Goal: Information Seeking & Learning: Learn about a topic

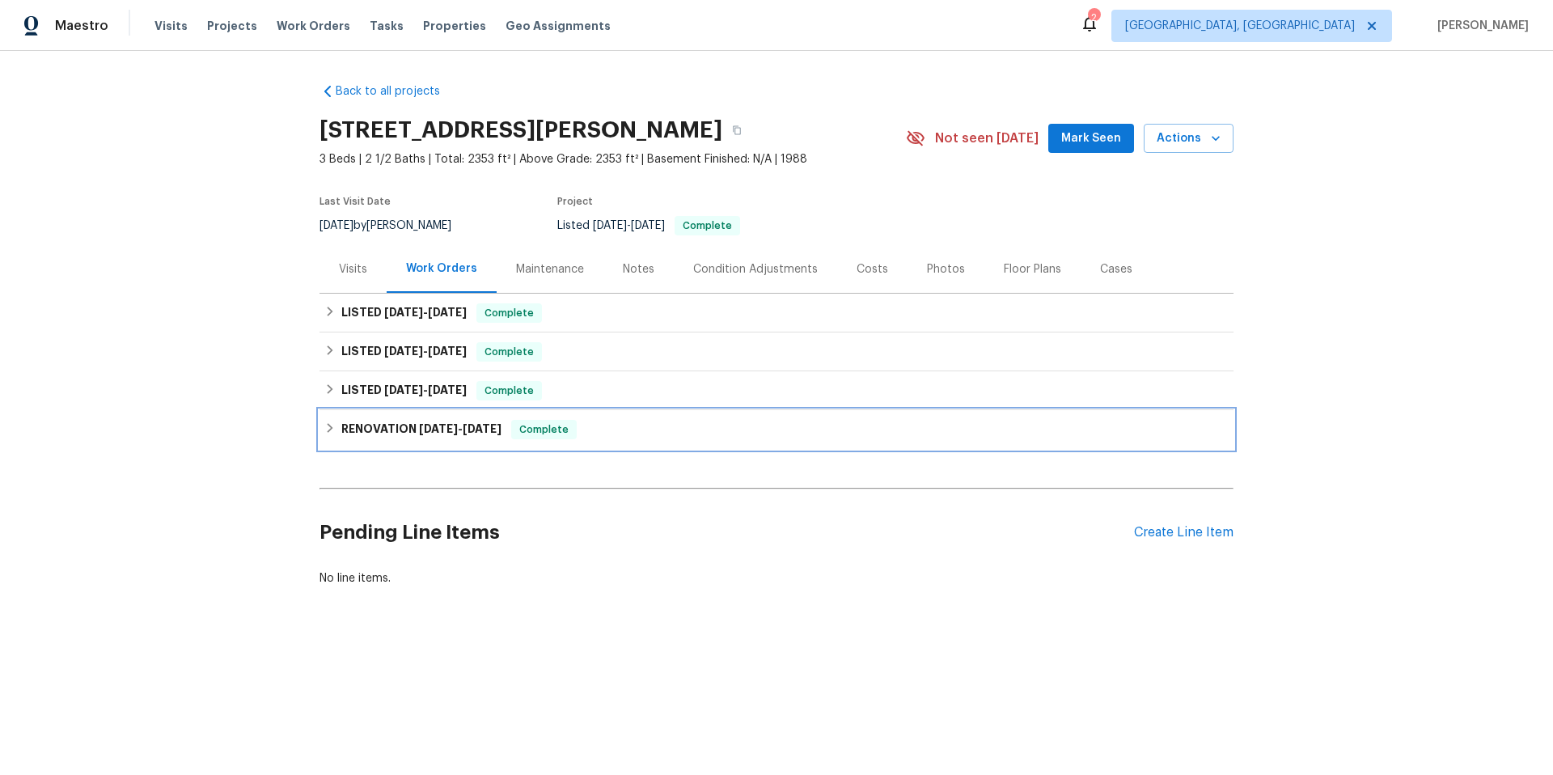
click at [468, 421] on h6 "RENOVATION [DATE] - [DATE]" at bounding box center [421, 429] width 160 height 19
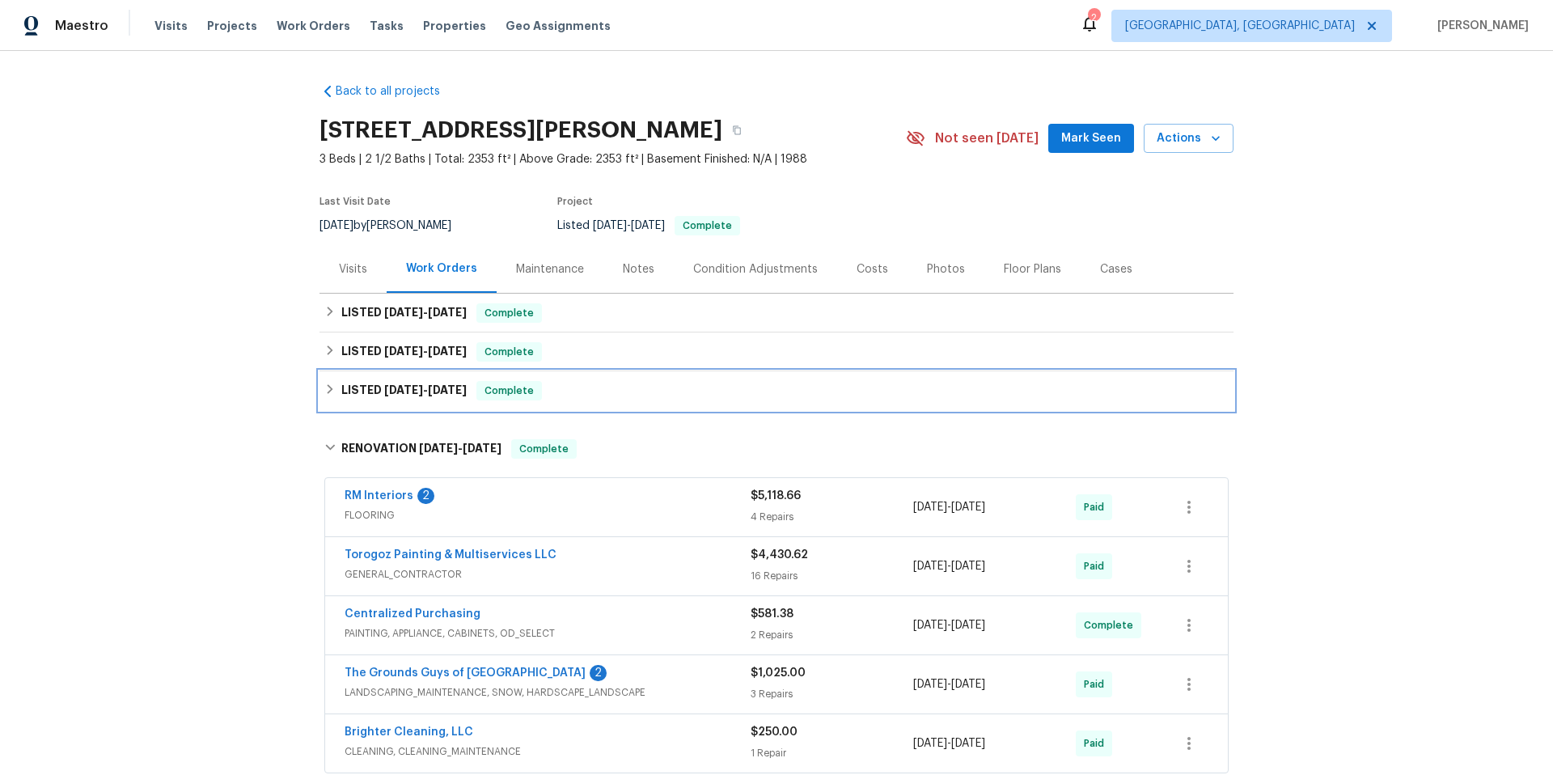
click at [466, 392] on div "LISTED [DATE] - [DATE] Complete" at bounding box center [776, 390] width 904 height 19
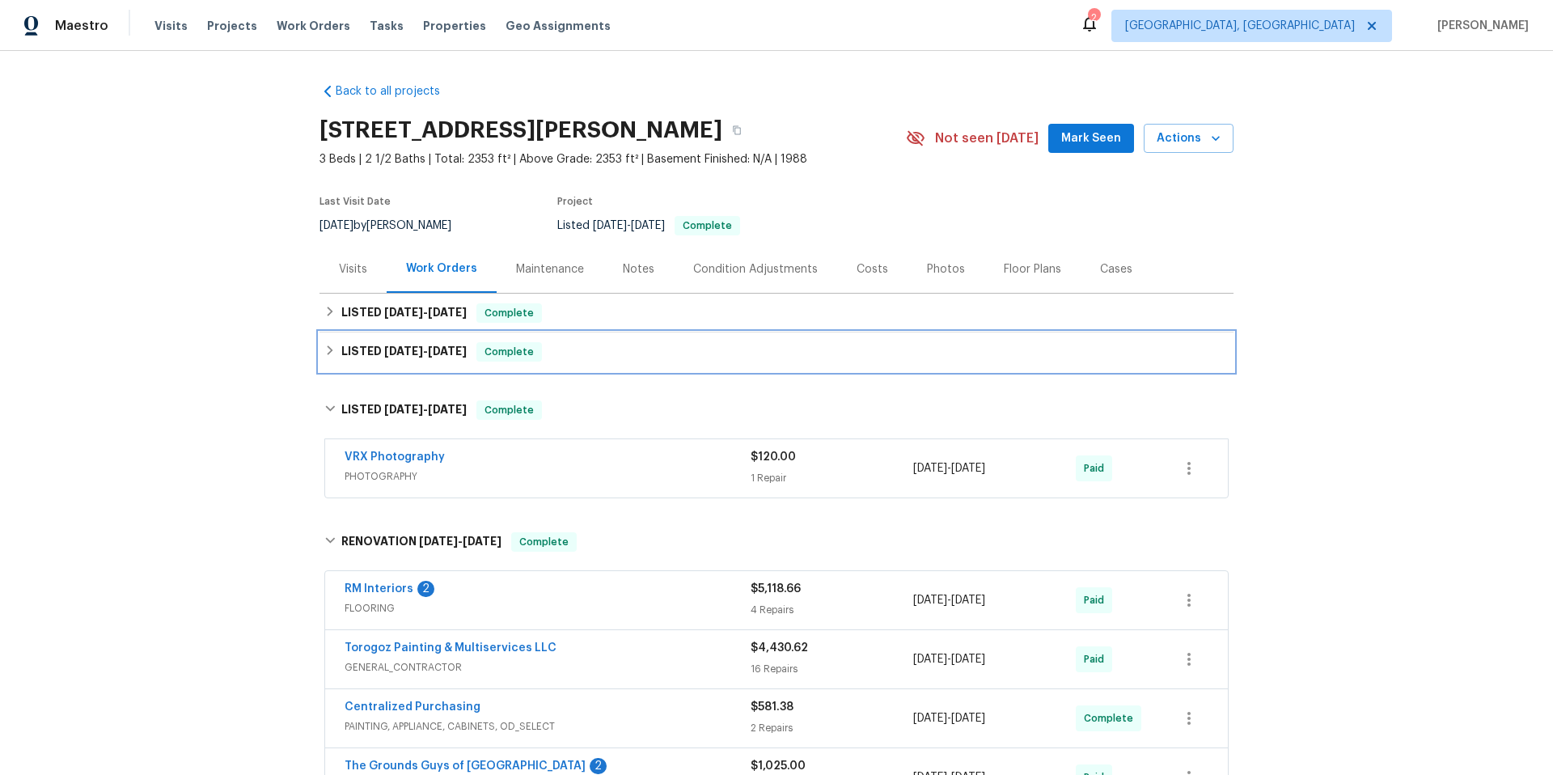
click at [452, 365] on div "LISTED [DATE] - [DATE] Complete" at bounding box center [777, 351] width 914 height 39
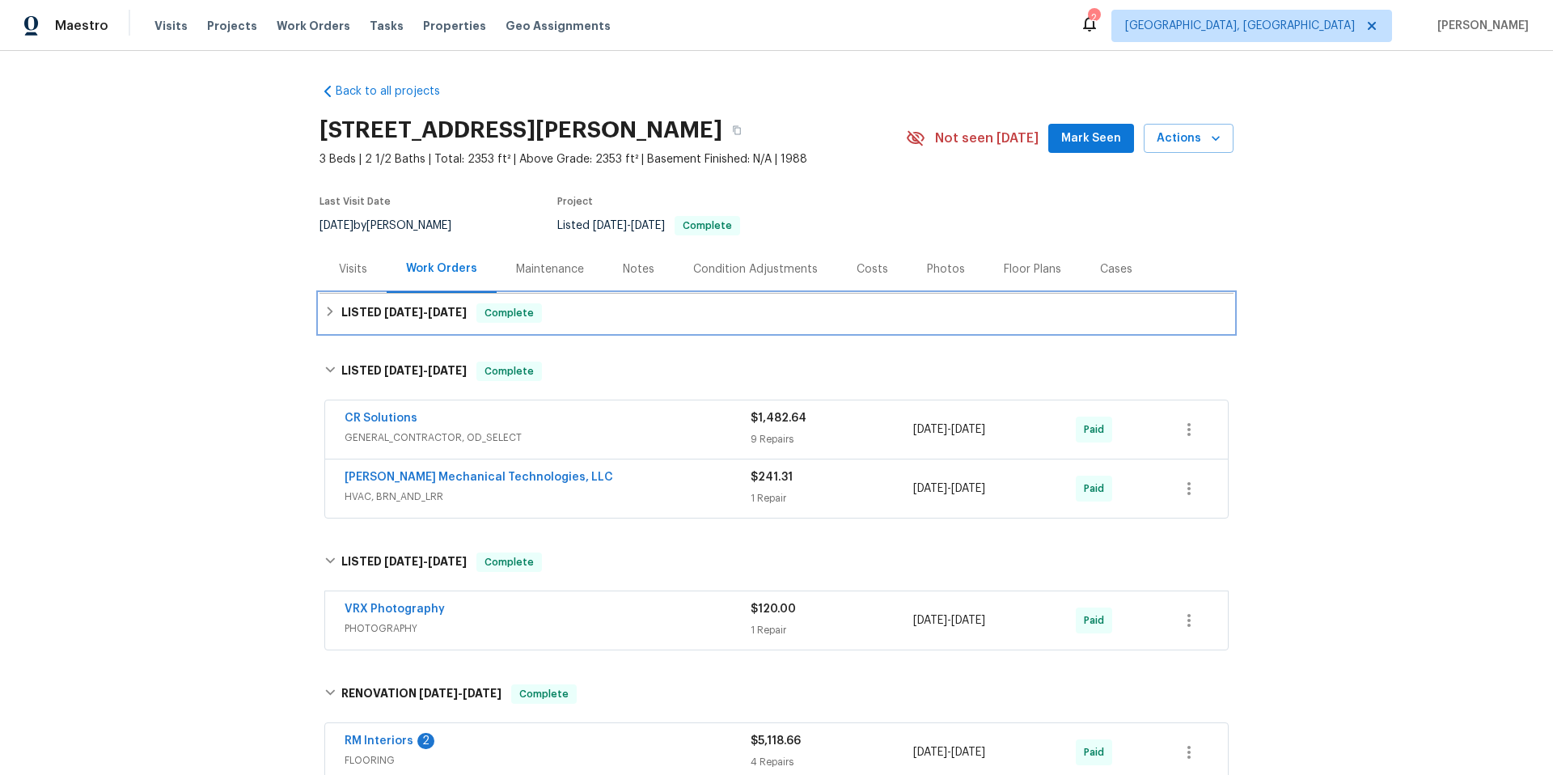
click at [439, 331] on div "LISTED [DATE] - [DATE] Complete" at bounding box center [777, 313] width 914 height 39
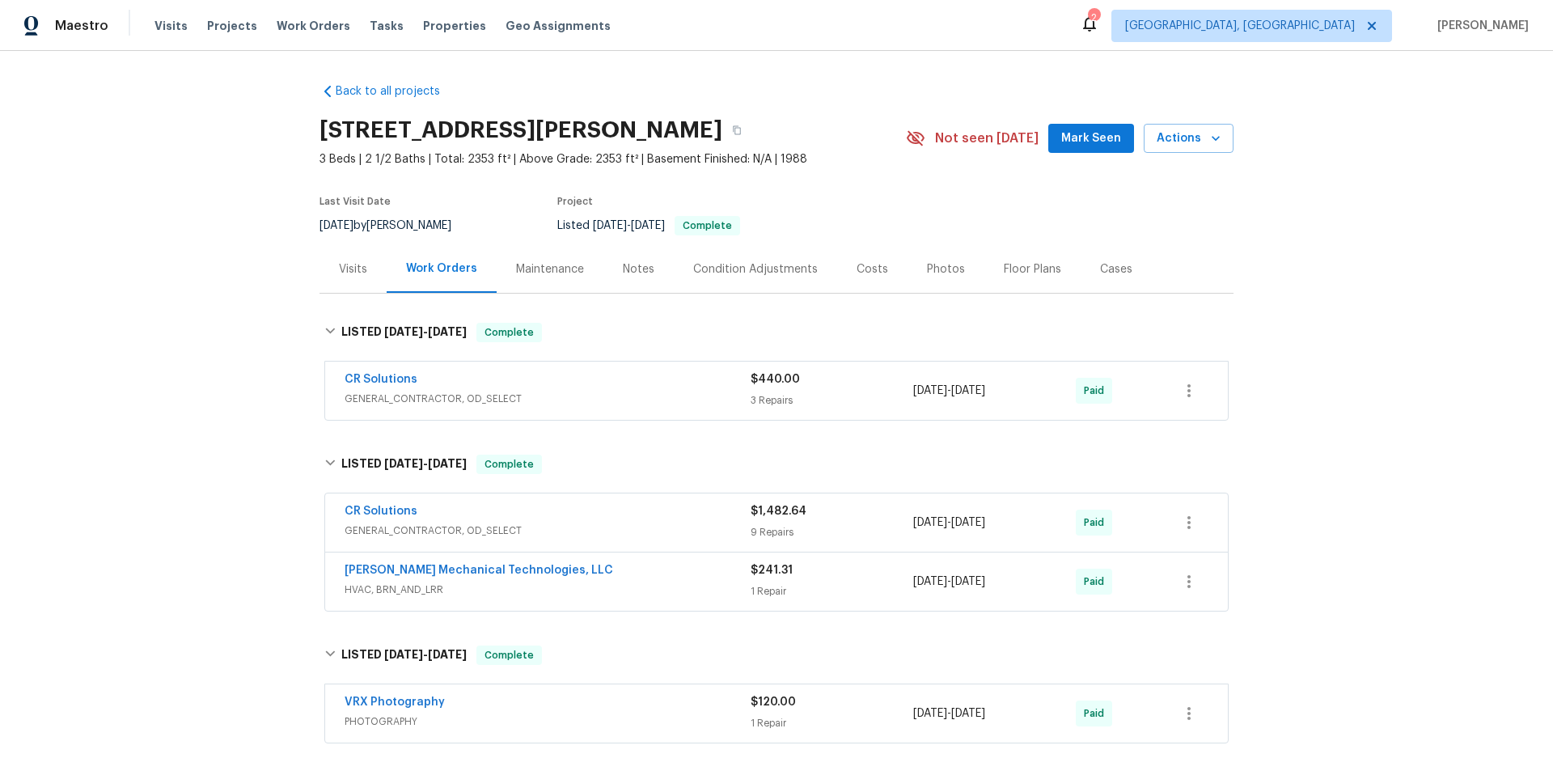
click at [542, 393] on span "GENERAL_CONTRACTOR, OD_SELECT" at bounding box center [548, 399] width 406 height 16
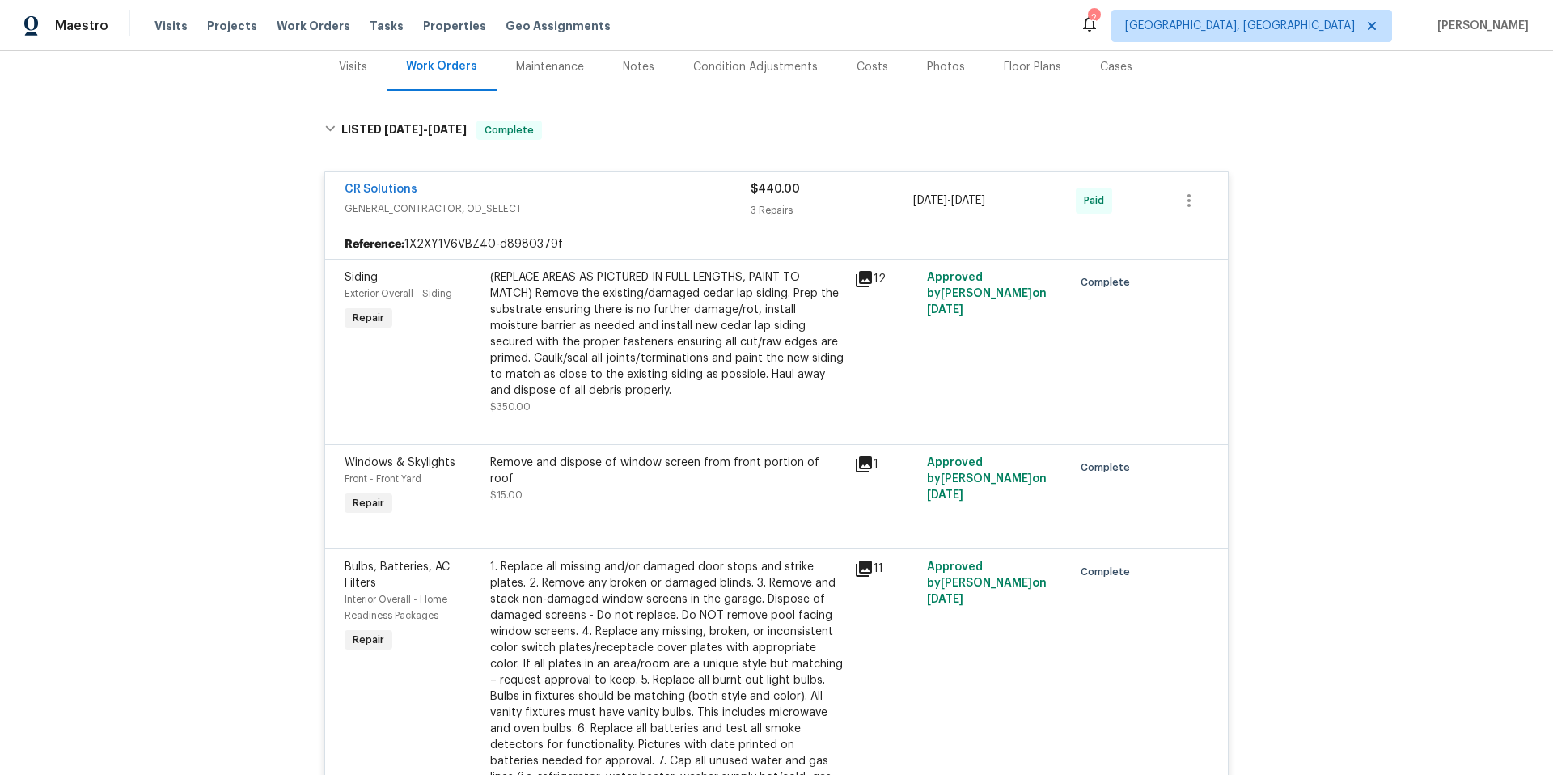
scroll to position [544, 0]
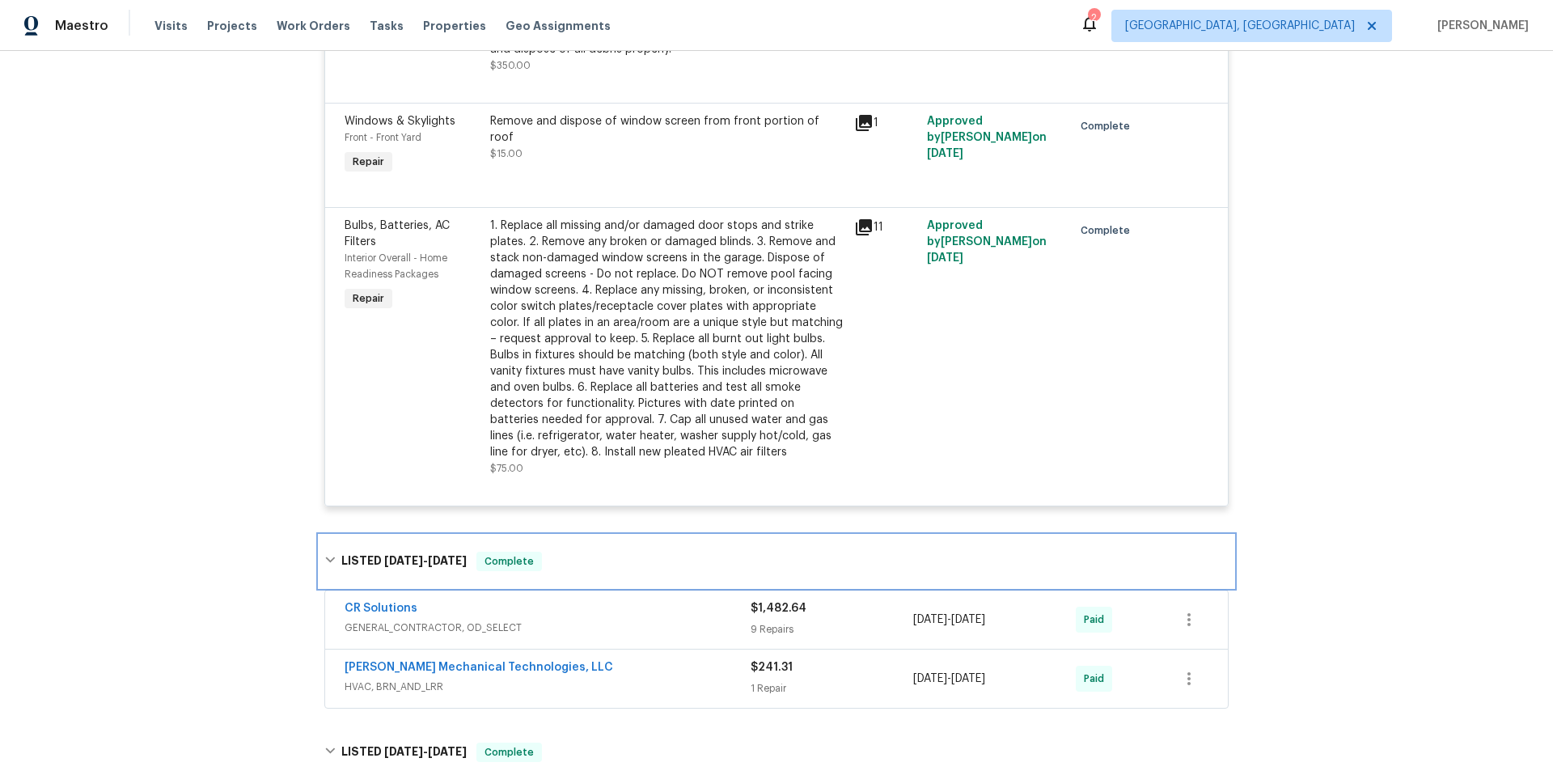
click at [599, 579] on div "LISTED [DATE] - [DATE] Complete" at bounding box center [777, 562] width 914 height 52
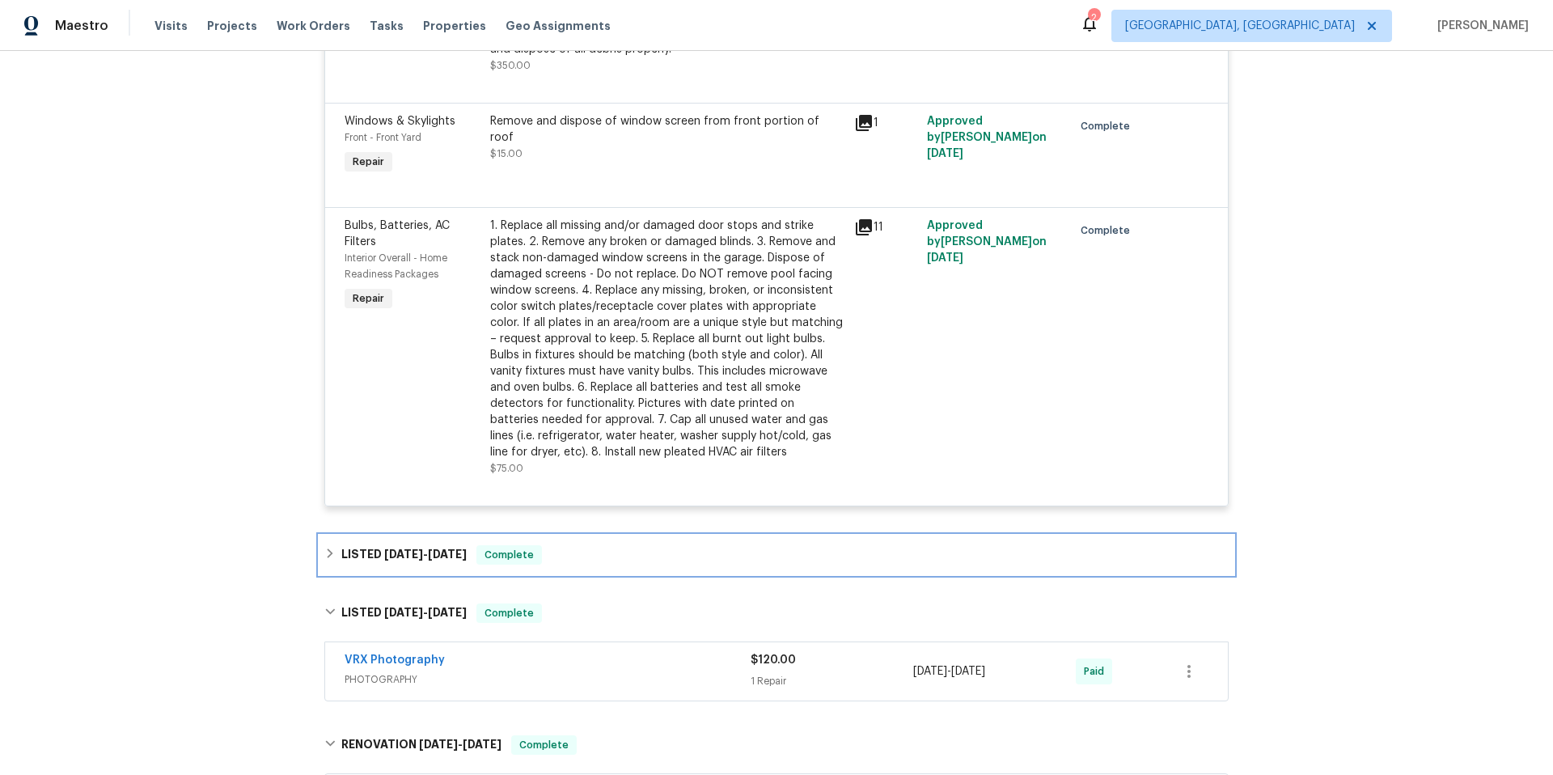
click at [594, 561] on div "LISTED [DATE] - [DATE] Complete" at bounding box center [776, 554] width 904 height 19
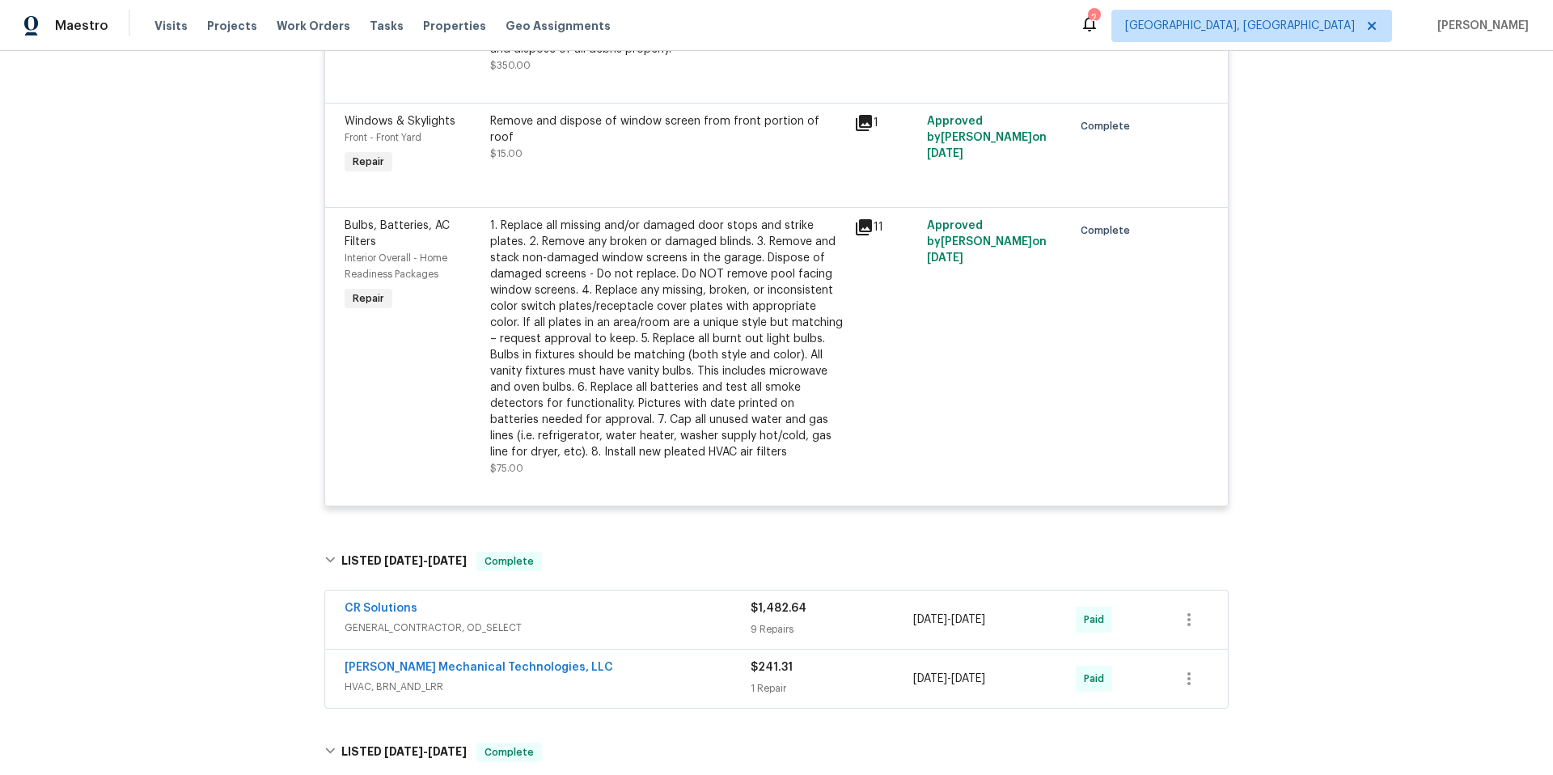
click at [606, 618] on div "CR Solutions" at bounding box center [548, 609] width 406 height 19
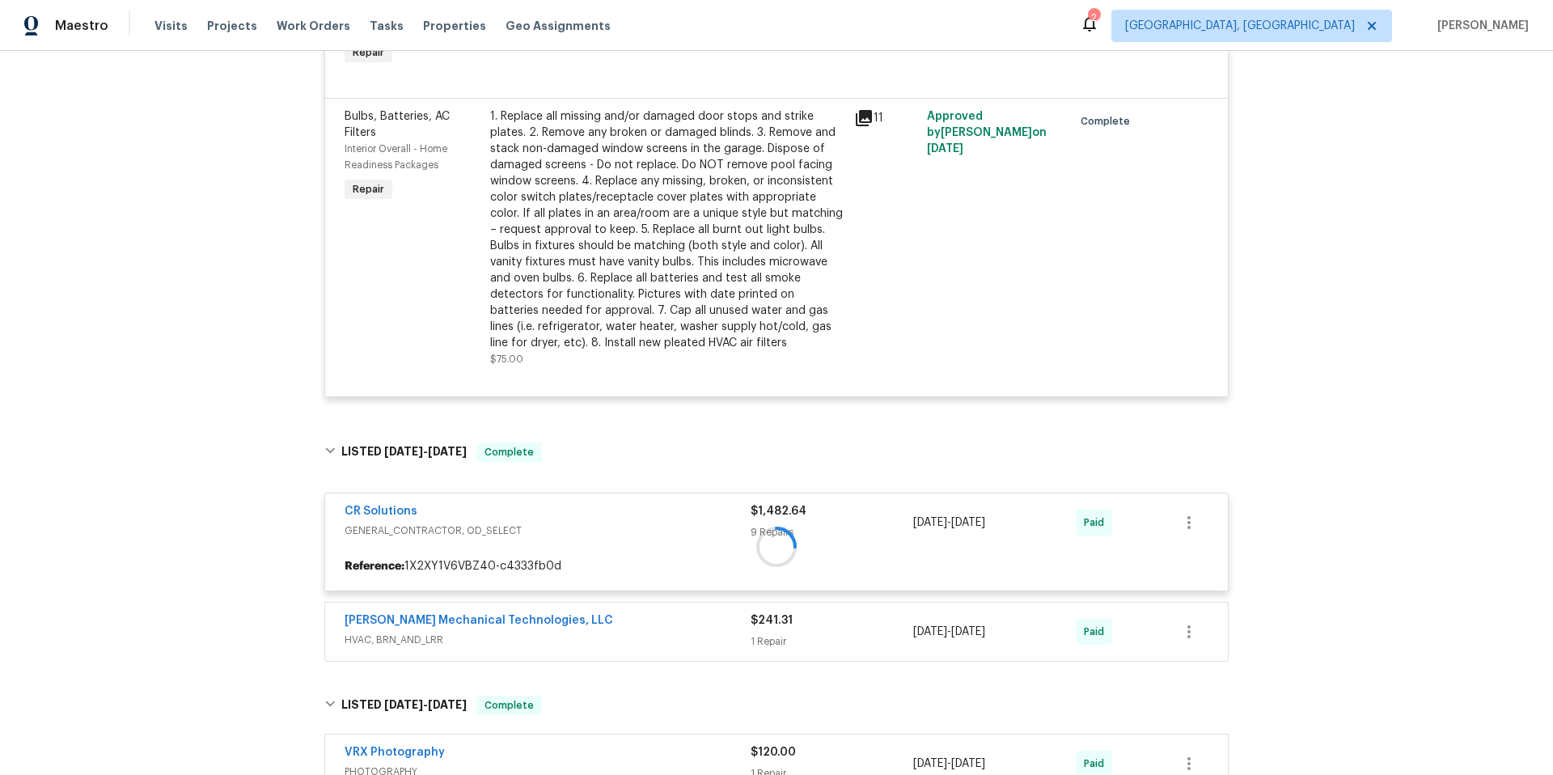
scroll to position [879, 0]
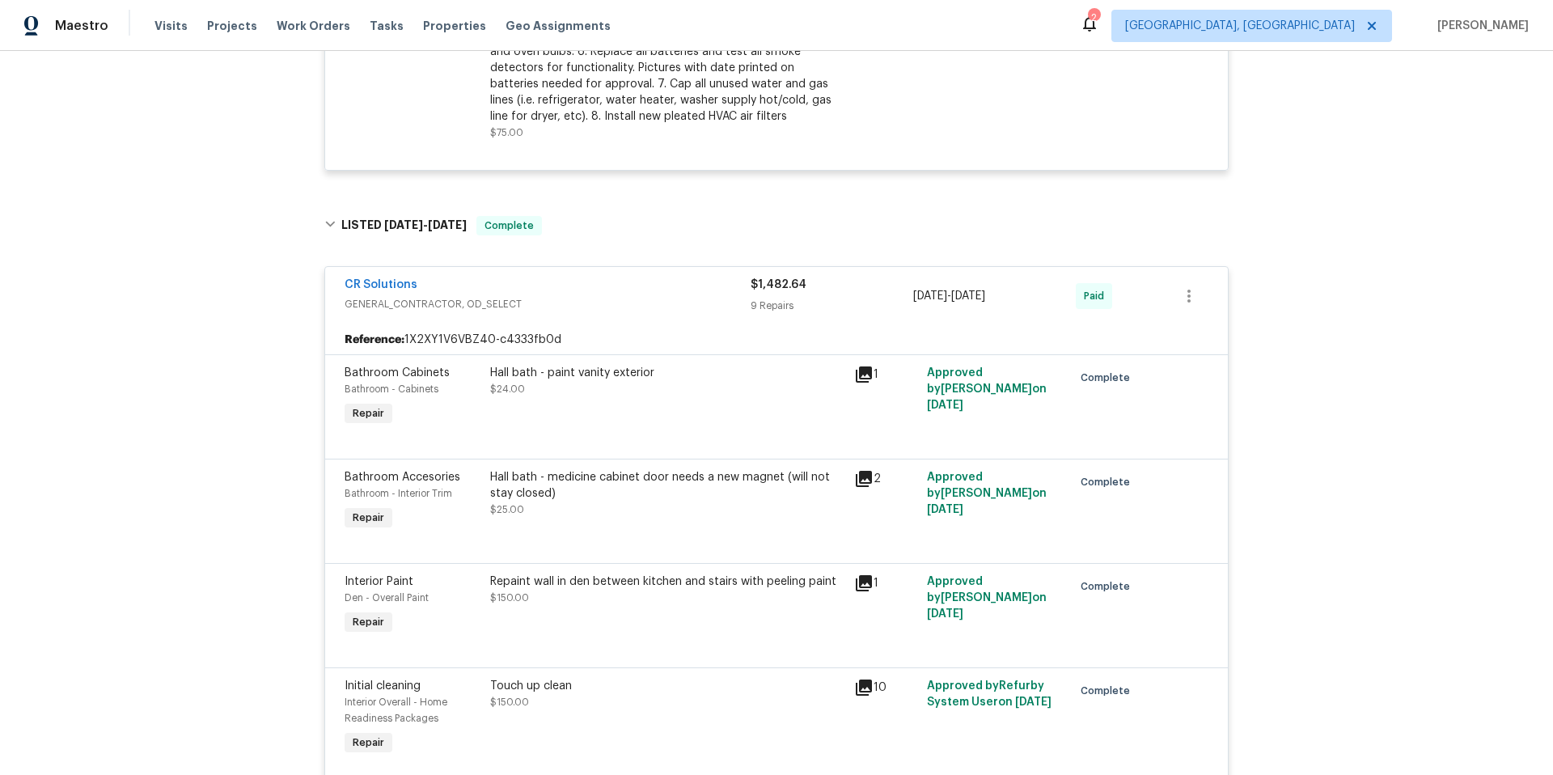
click at [650, 387] on div "Hall bath - paint vanity exterior $24.00" at bounding box center [667, 381] width 354 height 32
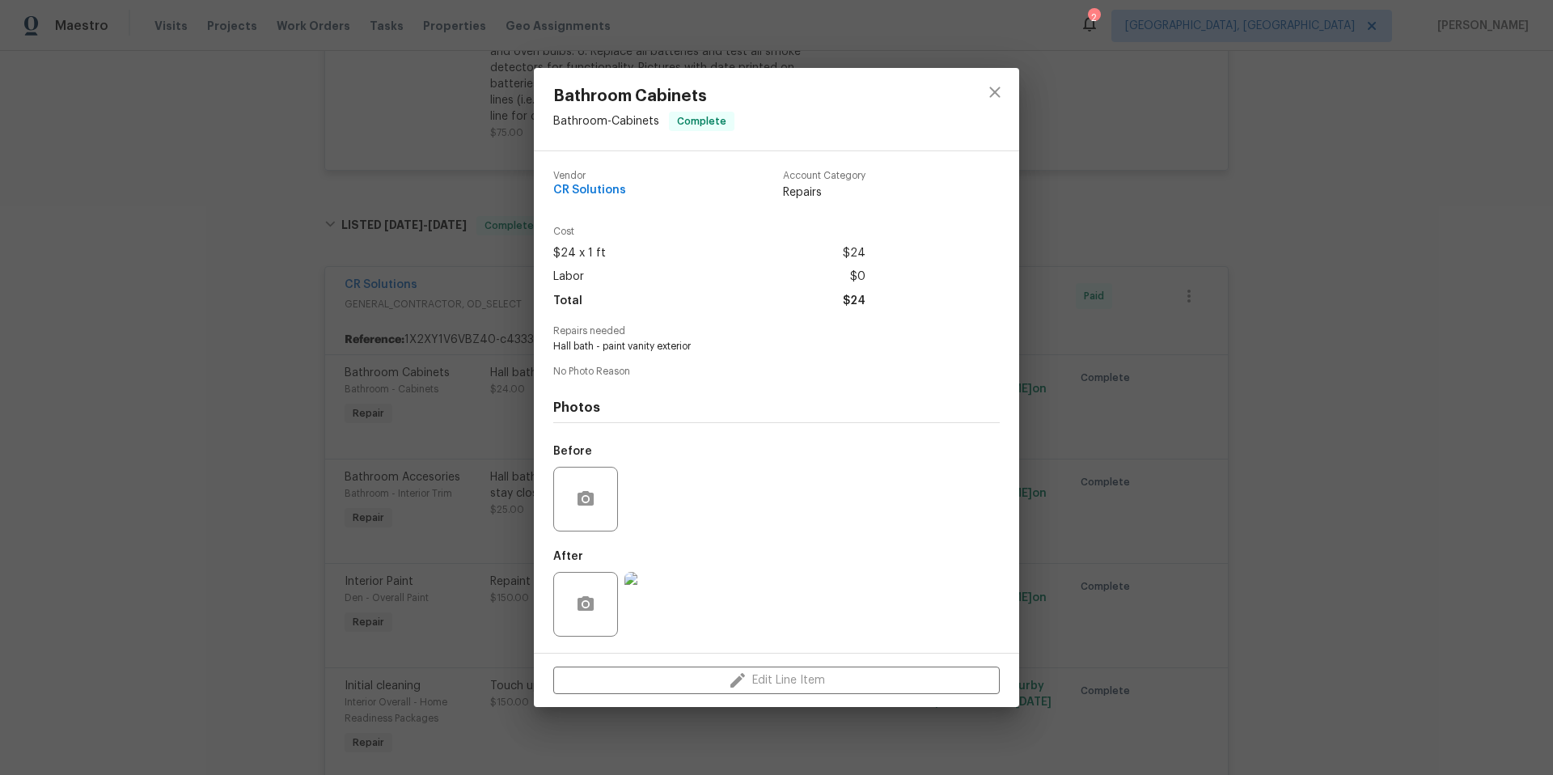
click at [231, 380] on div "Bathroom Cabinets Bathroom - Cabinets Complete Vendor CR Solutions Account Cate…" at bounding box center [776, 387] width 1553 height 775
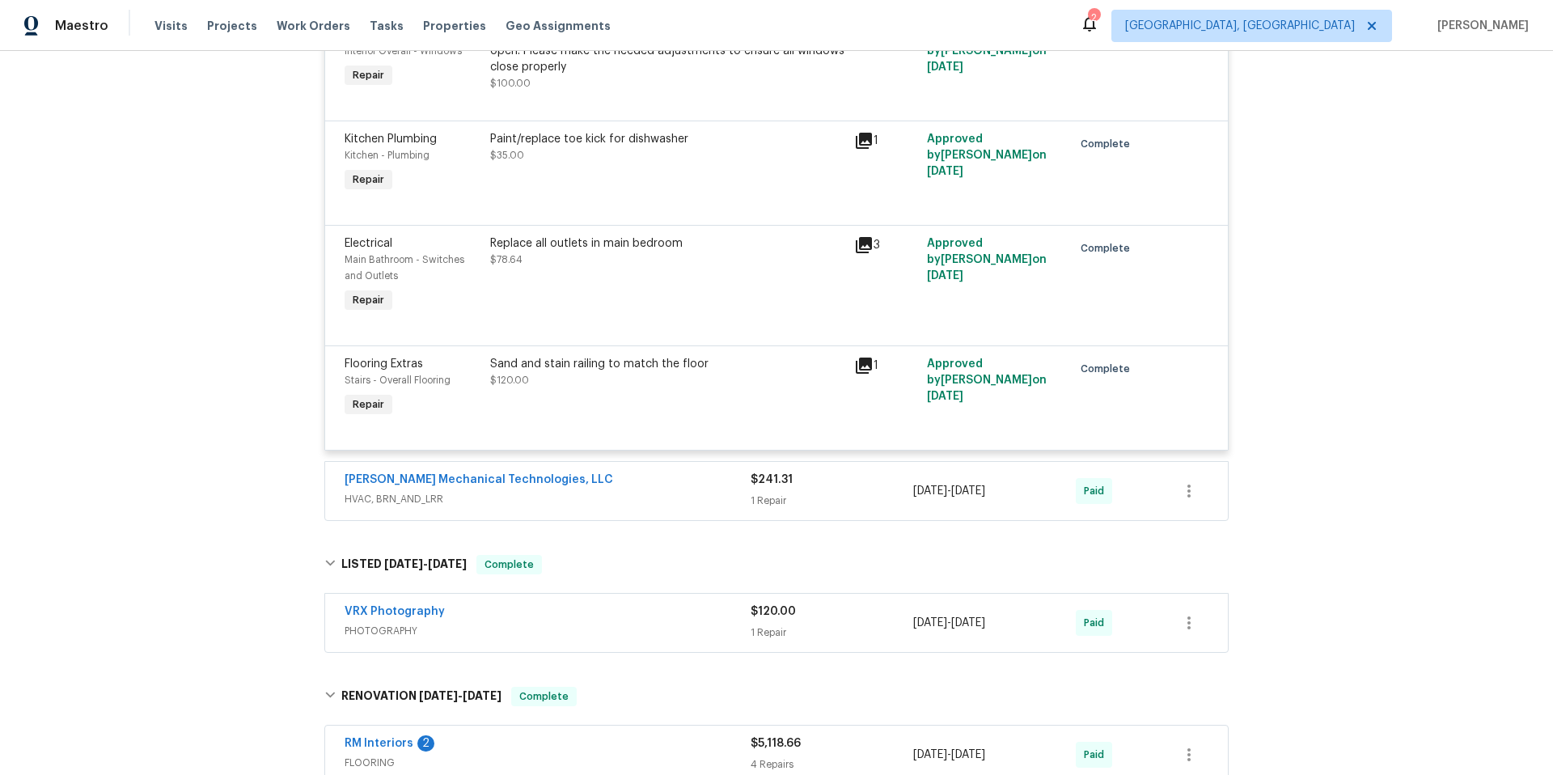
click at [583, 499] on span "HVAC, BRN_AND_LRR" at bounding box center [548, 499] width 406 height 16
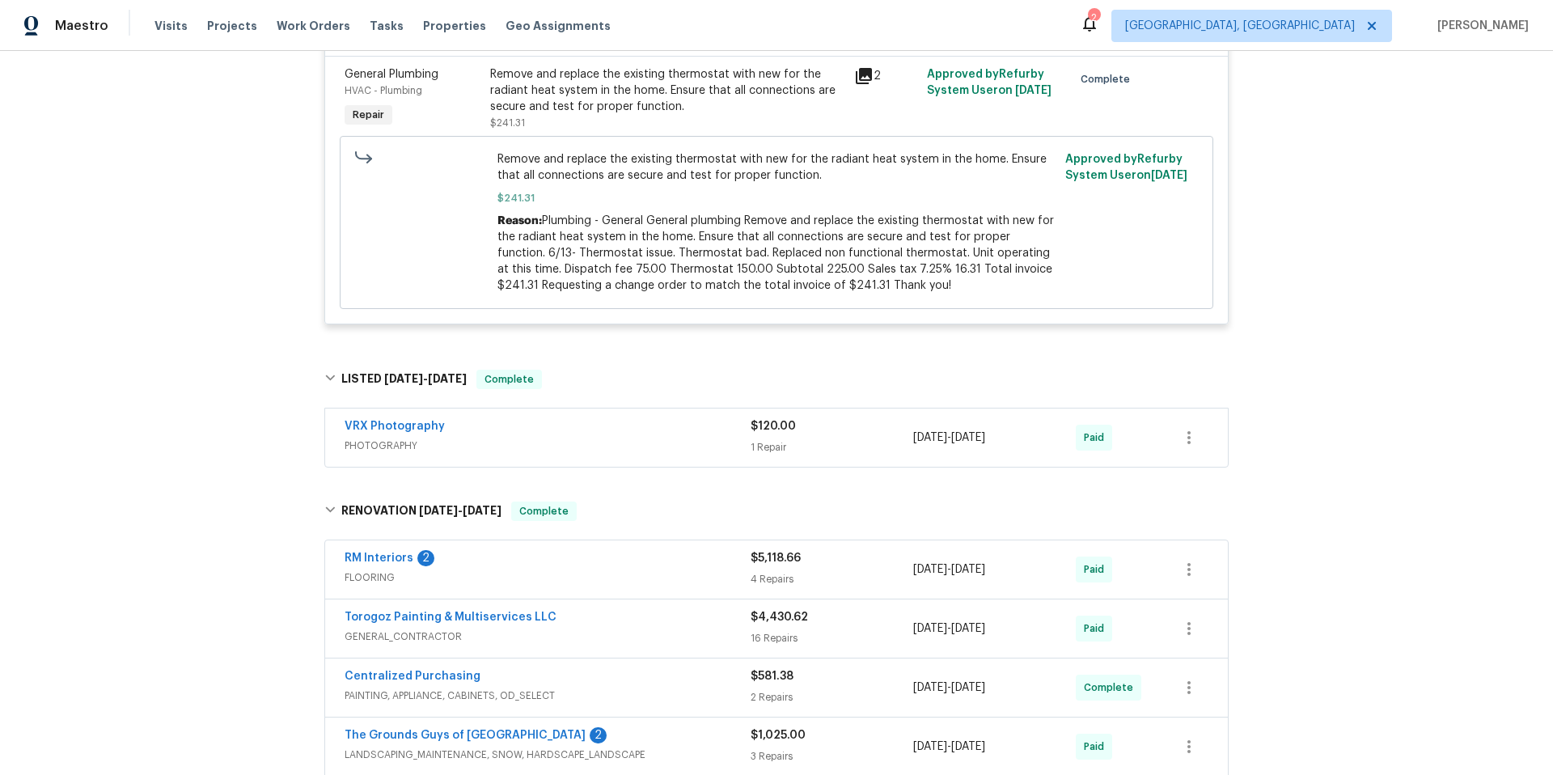
click at [623, 436] on div "VRX Photography" at bounding box center [548, 427] width 406 height 19
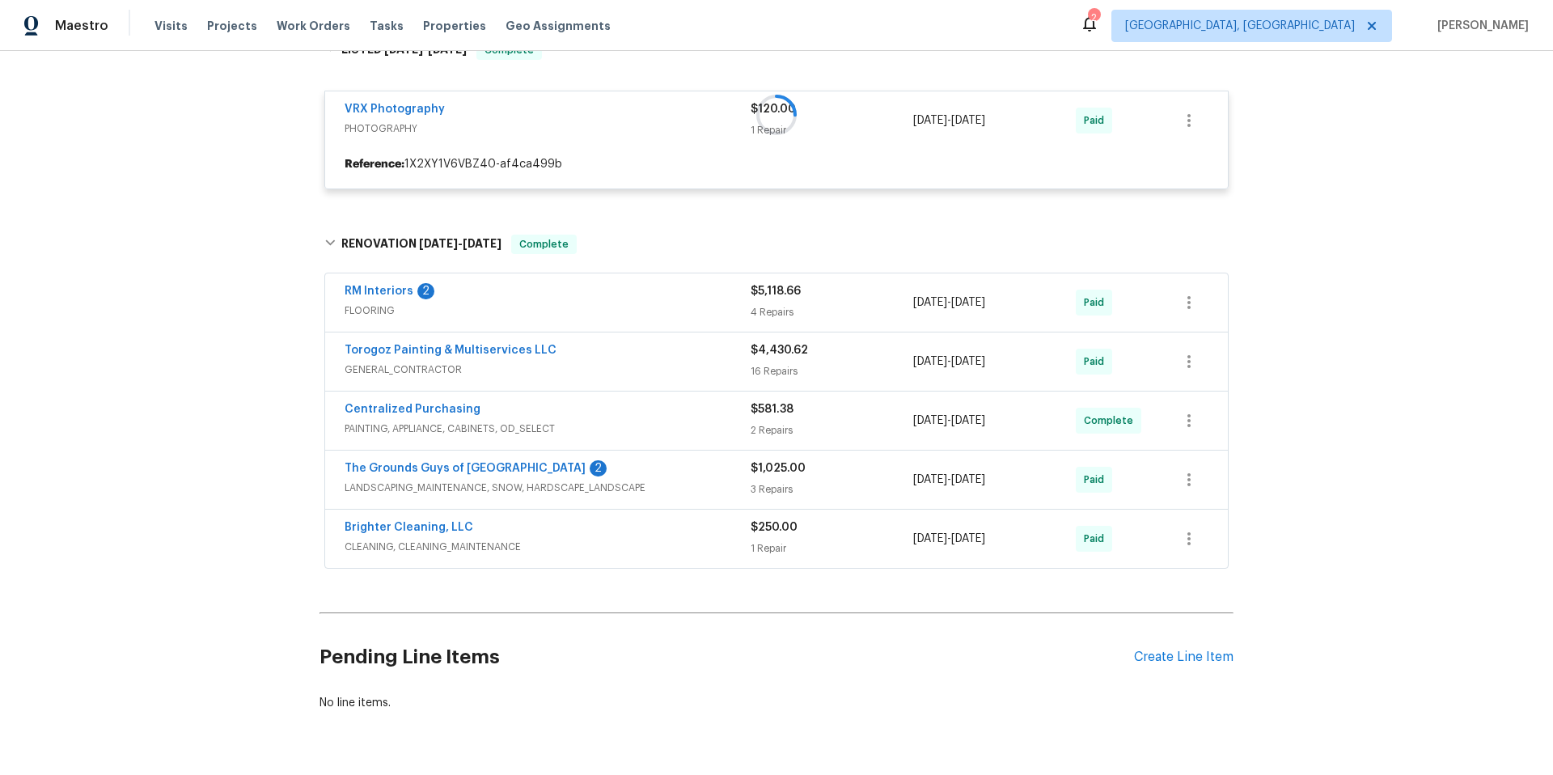
scroll to position [2737, 0]
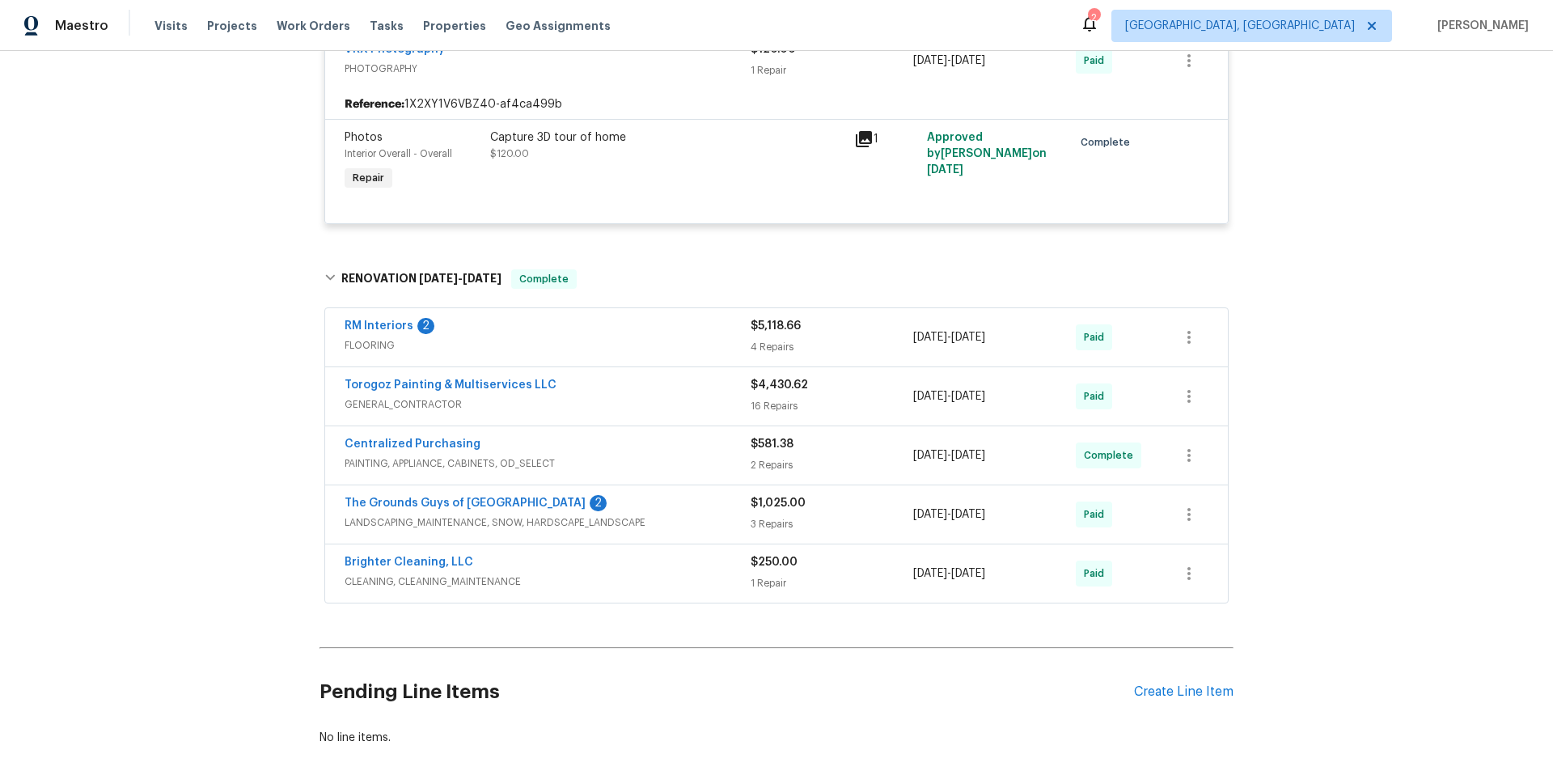
click at [611, 337] on div "RM Interiors 2" at bounding box center [548, 327] width 406 height 19
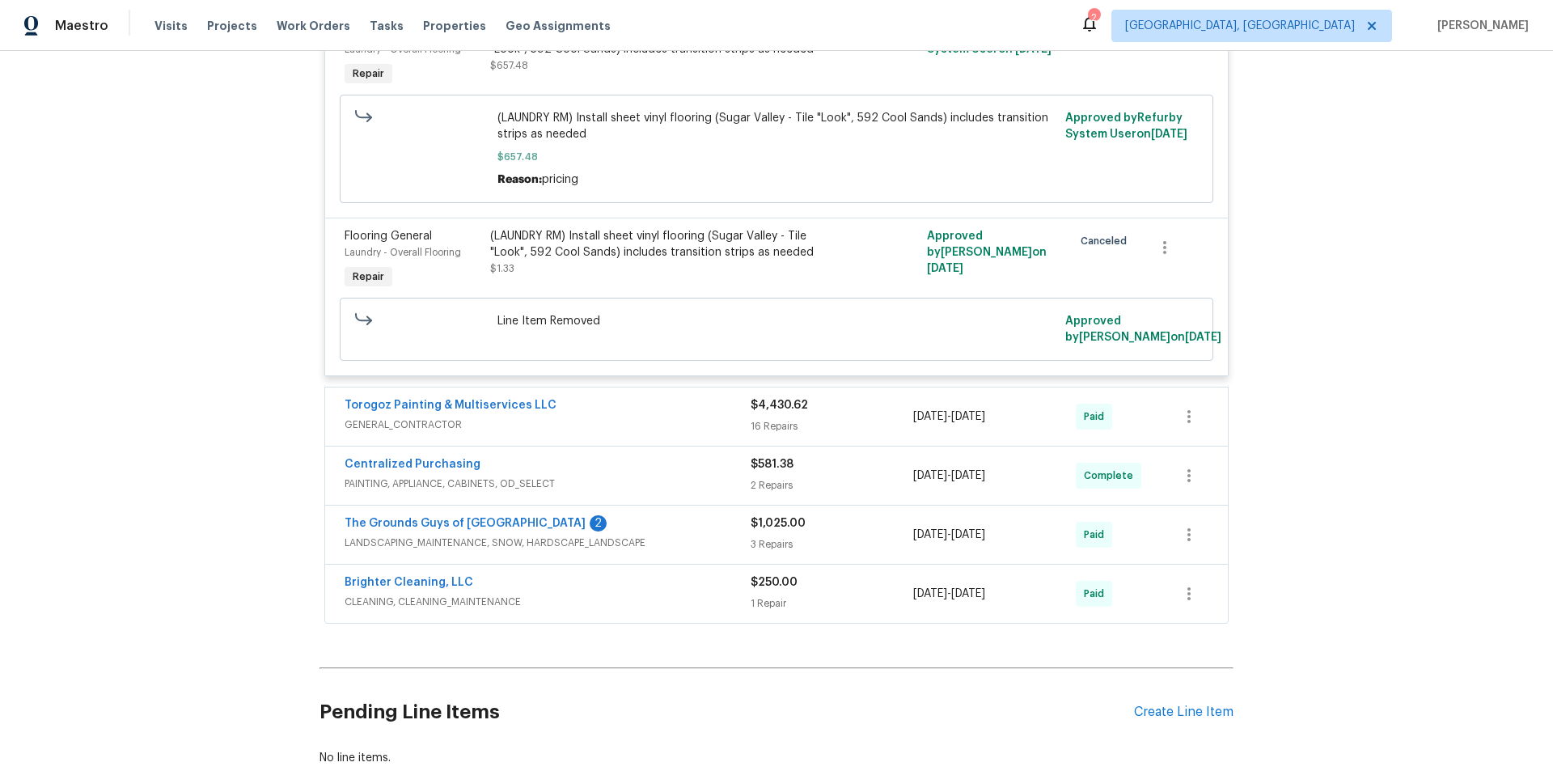
click at [607, 417] on div "Torogoz Painting & Multiservices LLC" at bounding box center [548, 406] width 406 height 19
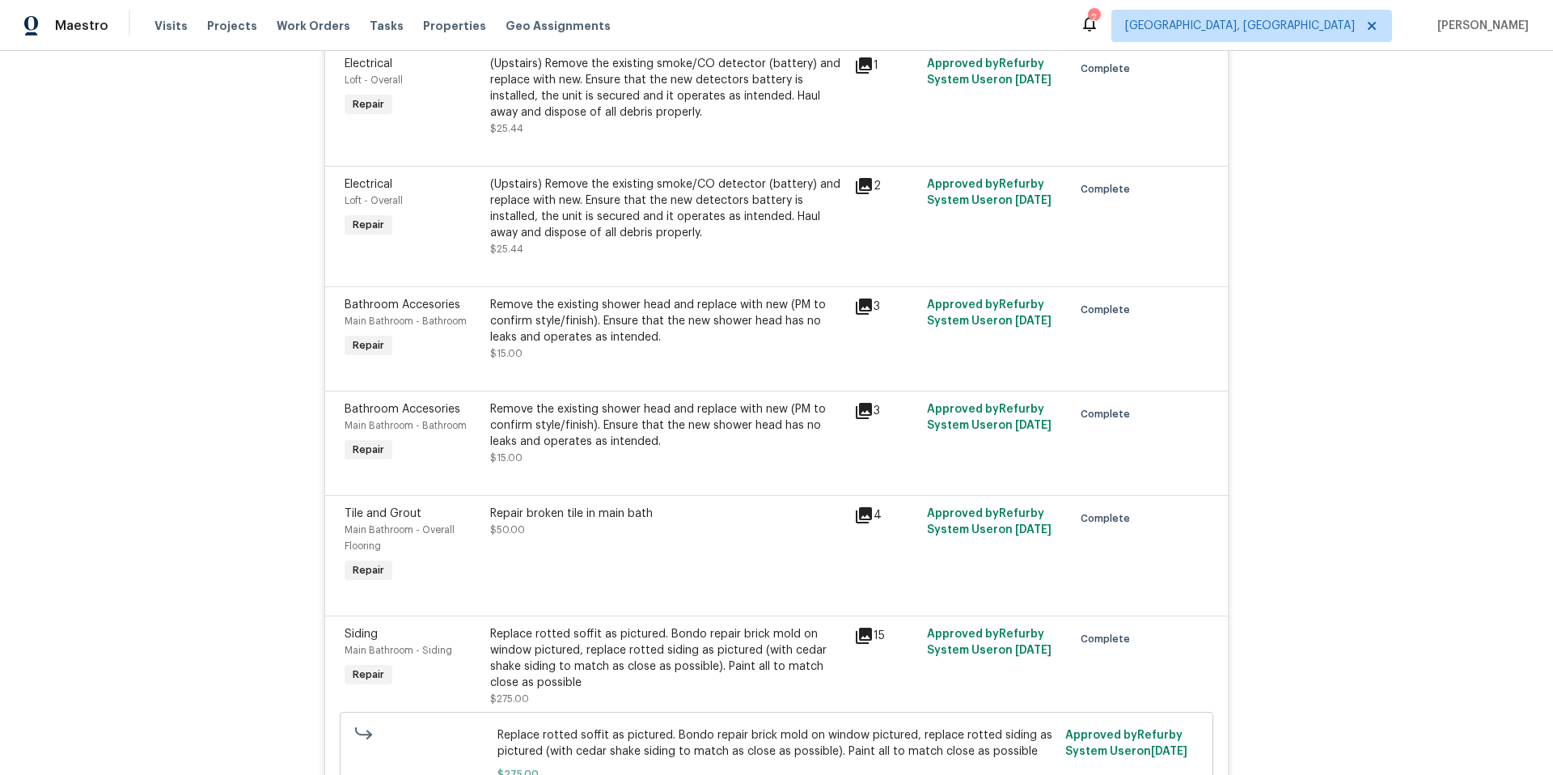
scroll to position [5890, 0]
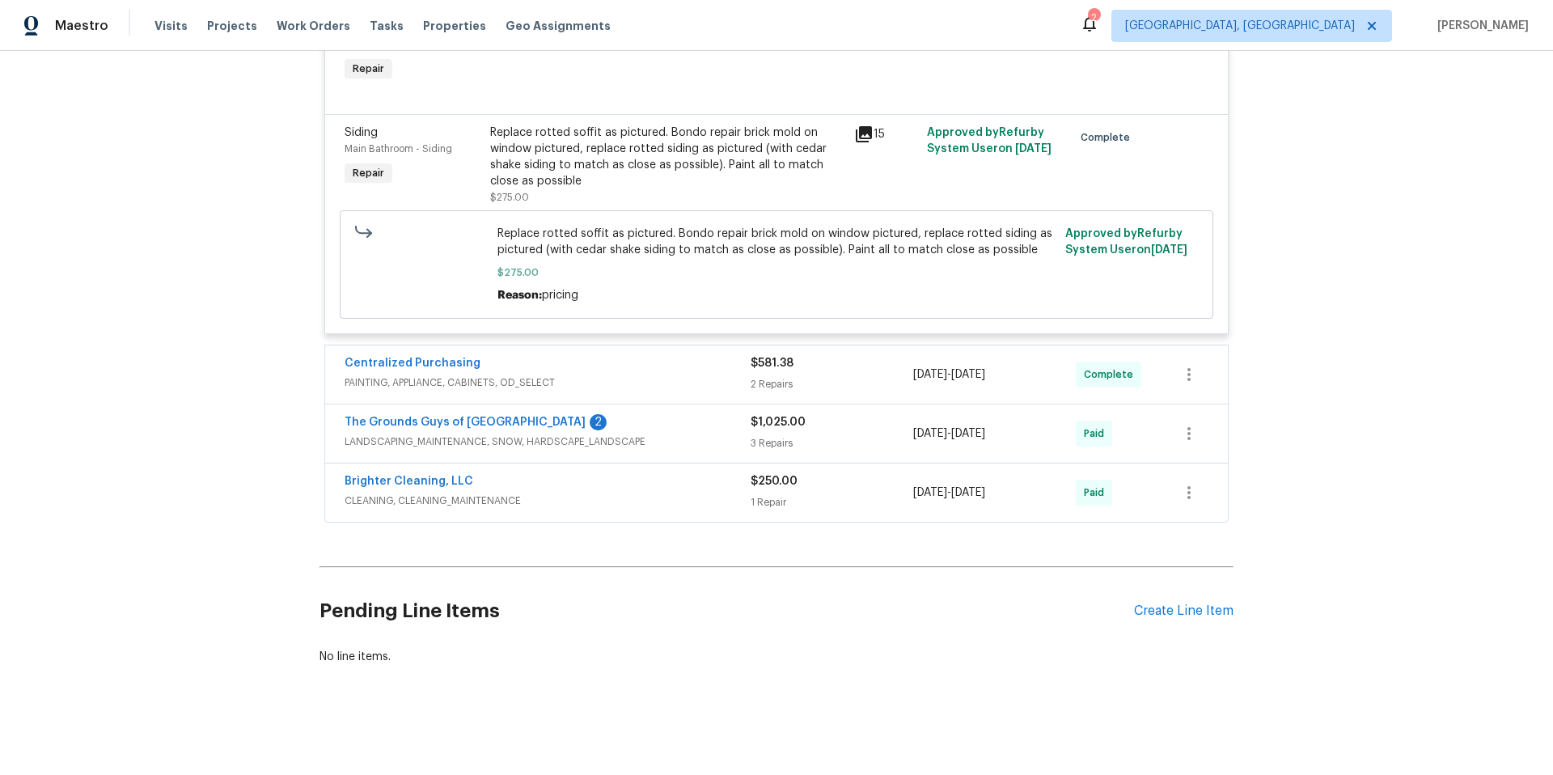
click at [612, 375] on span "PAINTING, APPLIANCE, CABINETS, OD_SELECT" at bounding box center [548, 383] width 406 height 16
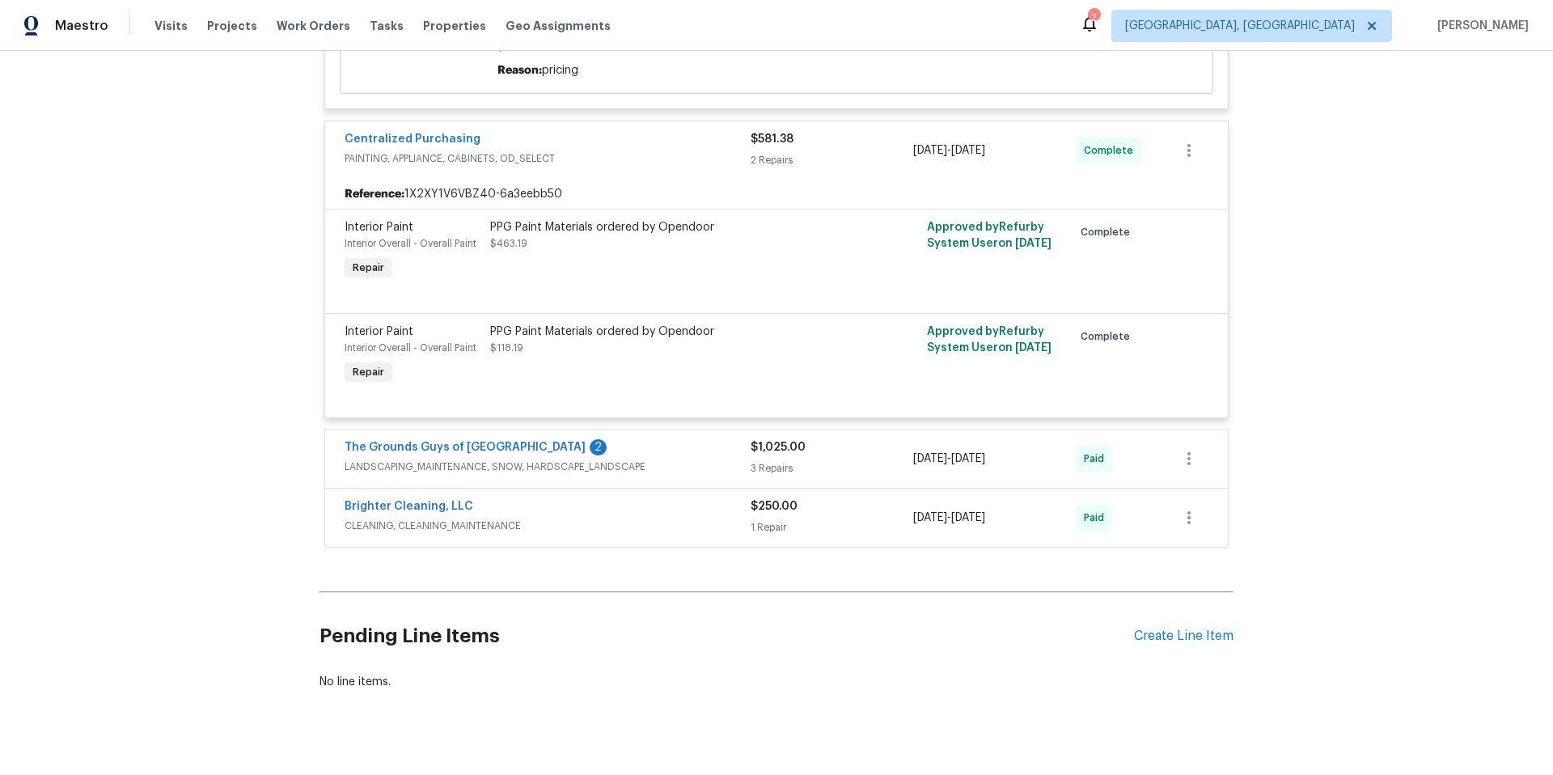
click at [654, 459] on div "The Grounds Guys of [GEOGRAPHIC_DATA] 2" at bounding box center [548, 448] width 406 height 19
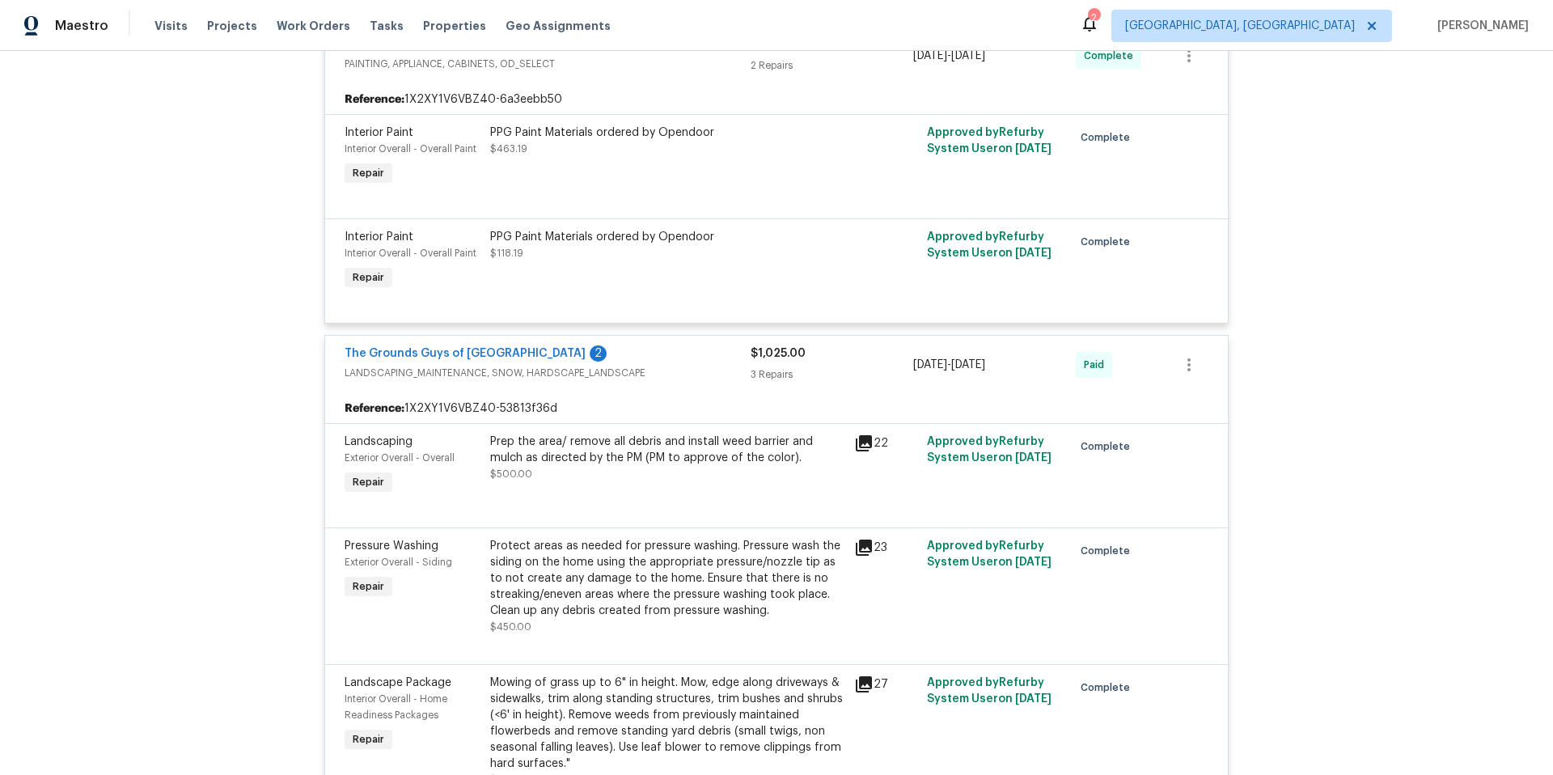
scroll to position [6575, 0]
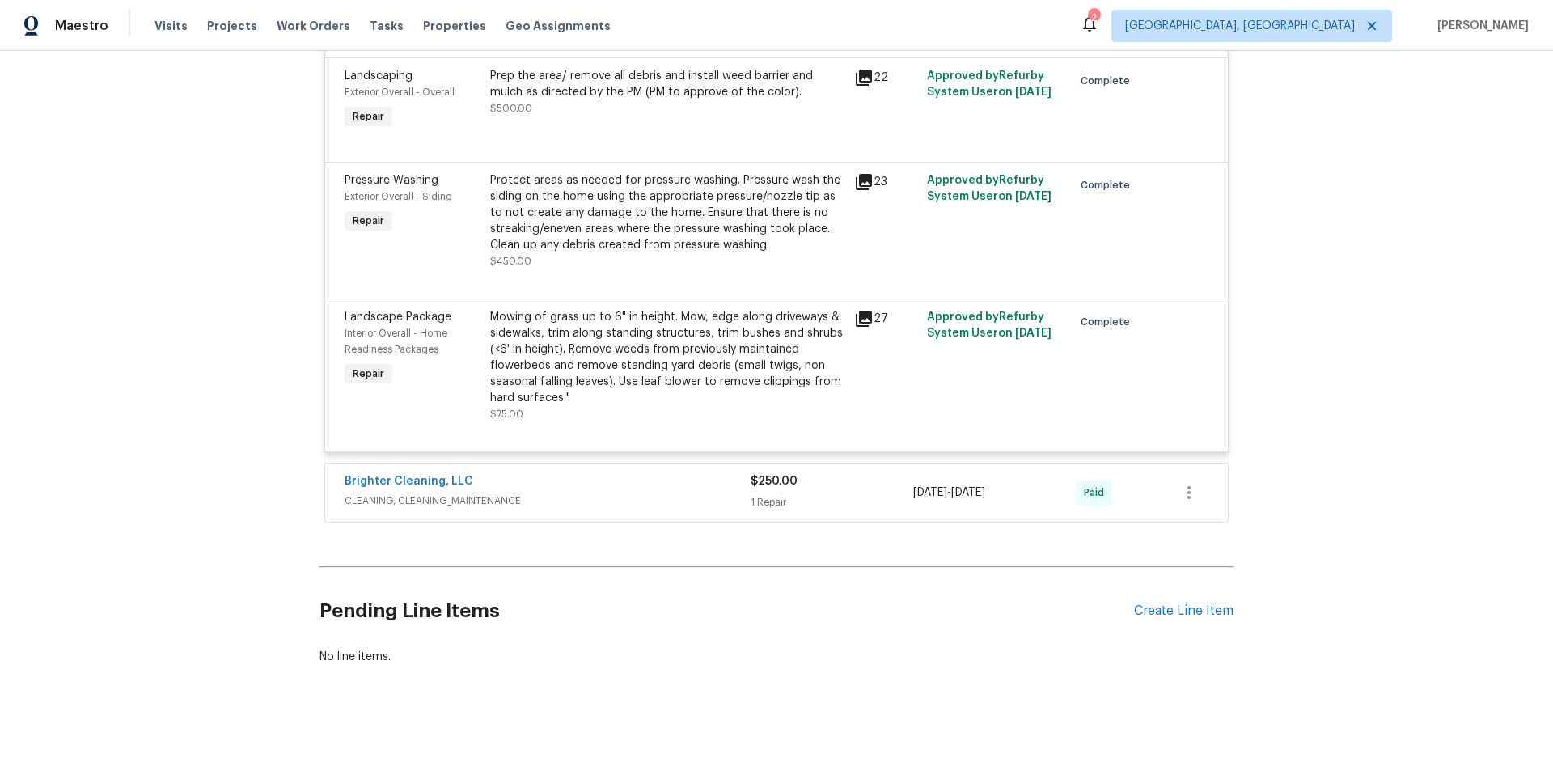
click at [637, 473] on div "Brighter Cleaning, LLC" at bounding box center [548, 482] width 406 height 19
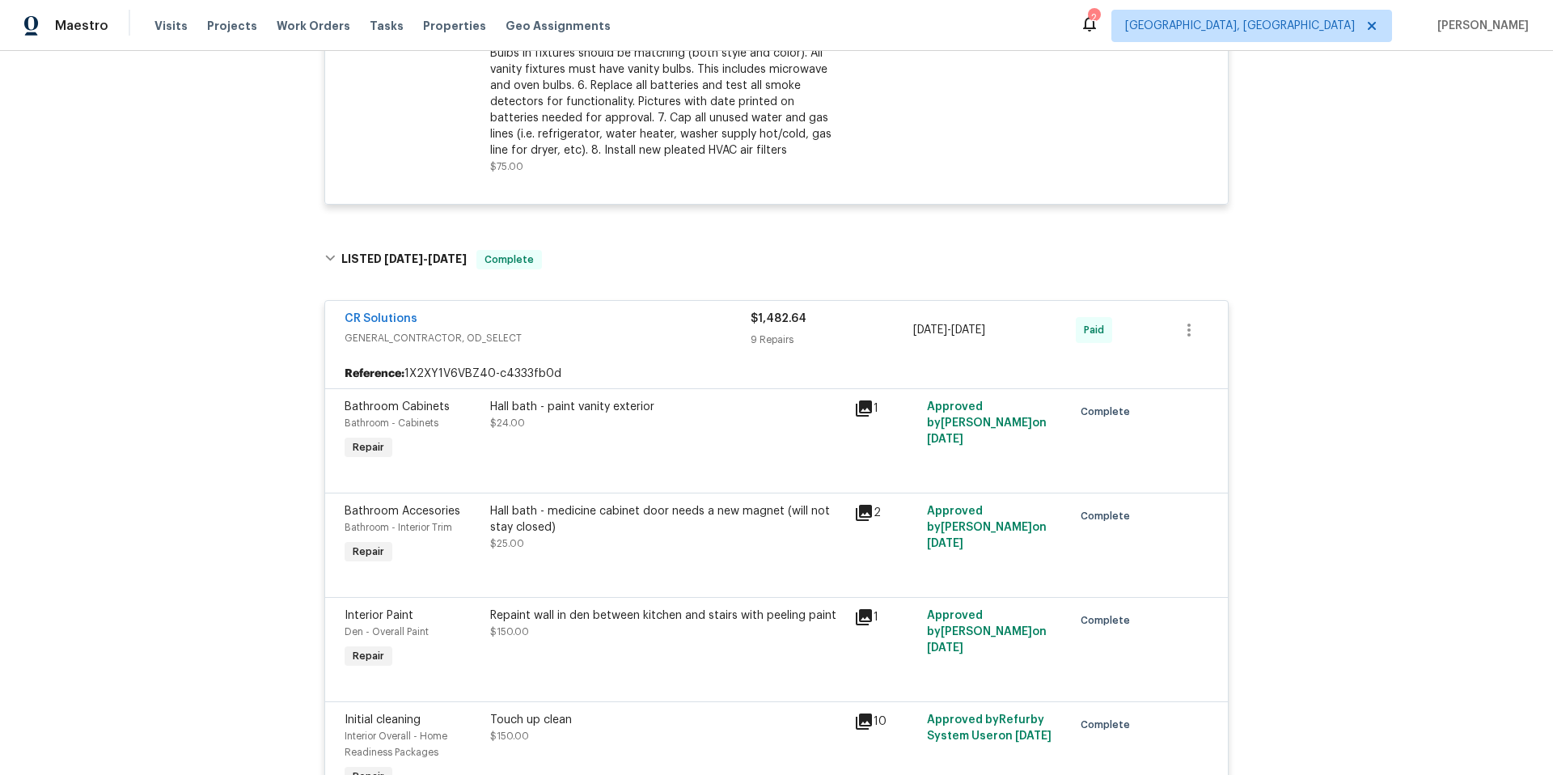
scroll to position [3661, 0]
